Goal: Go to known website: Access a specific website the user already knows

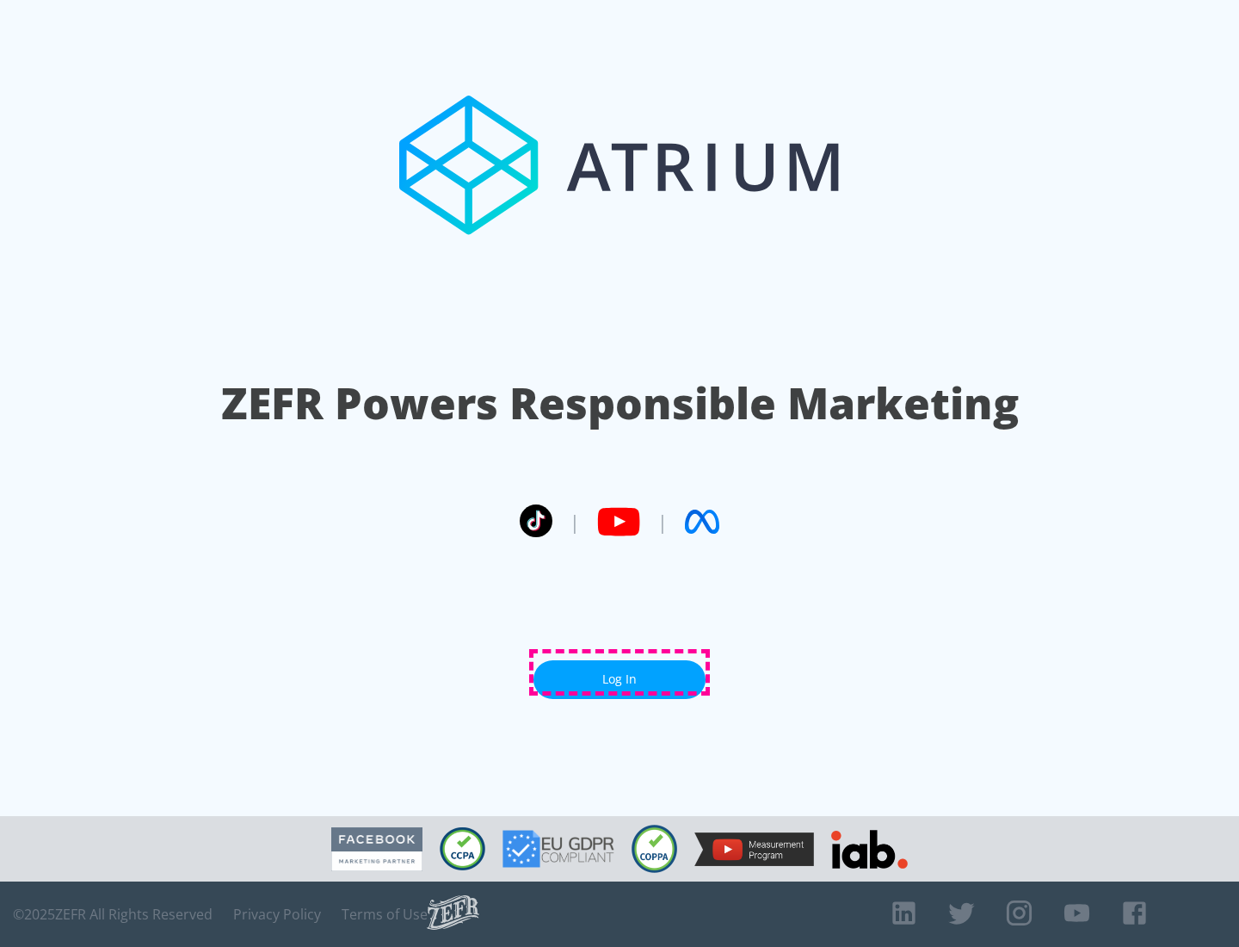
click at [620, 672] on link "Log In" at bounding box center [619, 679] width 172 height 39
